Goal: Use online tool/utility: Utilize a website feature to perform a specific function

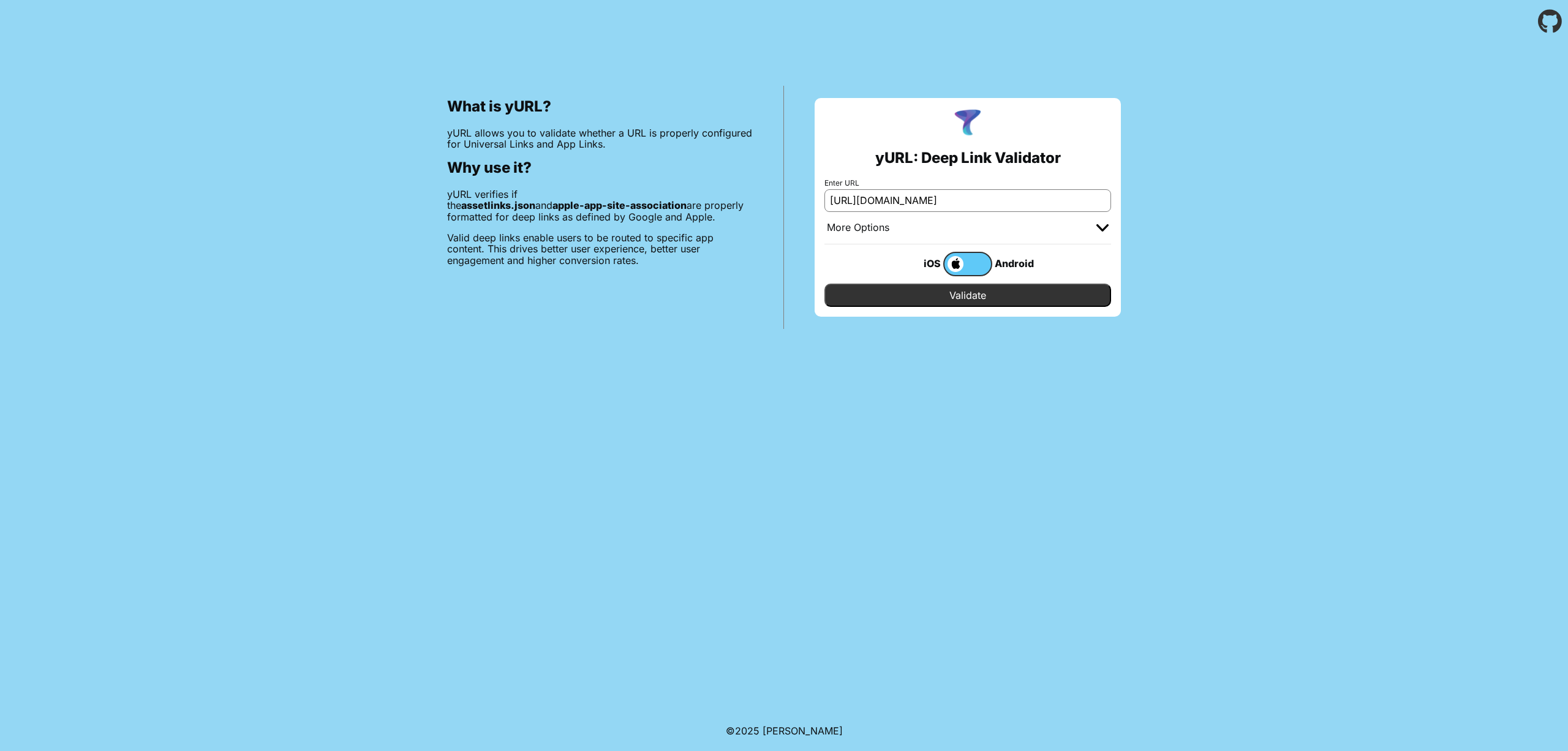
type input "[URL][DOMAIN_NAME]"
click at [987, 284] on input "Validate" at bounding box center [968, 295] width 287 height 23
click at [981, 289] on input "Validate" at bounding box center [968, 295] width 287 height 23
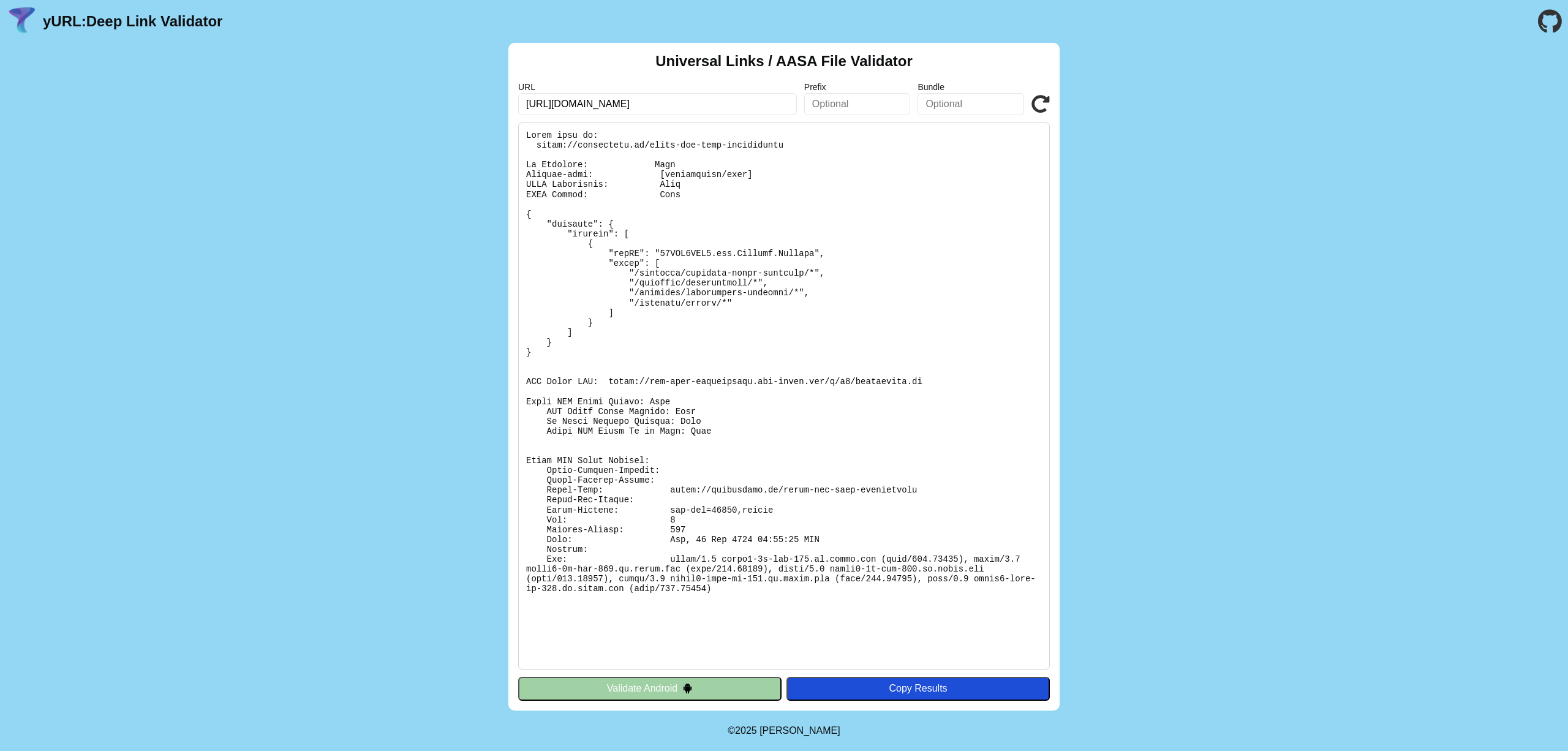
click at [1185, 161] on div "Universal Links / AASA File Validator URL [URL][DOMAIN_NAME] Prefix Bundle Vali…" at bounding box center [784, 377] width 1568 height 668
click at [648, 147] on pre at bounding box center [784, 396] width 532 height 547
drag, startPoint x: 644, startPoint y: 148, endPoint x: 579, endPoint y: 147, distance: 65.0
click at [579, 147] on pre at bounding box center [784, 396] width 532 height 547
click at [648, 143] on pre at bounding box center [784, 396] width 532 height 547
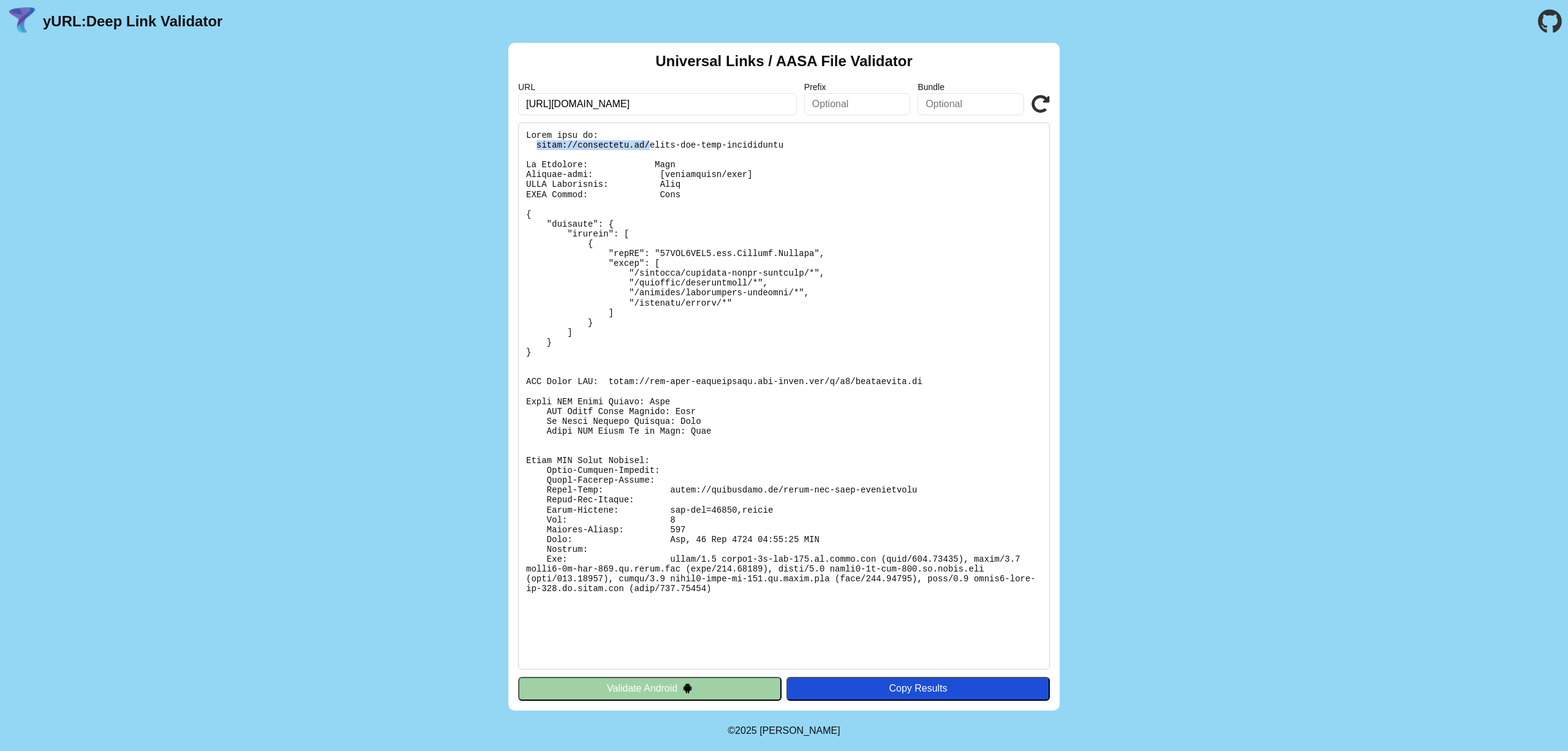
drag, startPoint x: 649, startPoint y: 147, endPoint x: 535, endPoint y: 146, distance: 114.0
click at [535, 146] on pre at bounding box center [784, 396] width 532 height 547
click at [649, 145] on pre at bounding box center [784, 396] width 532 height 547
